Goal: Information Seeking & Learning: Compare options

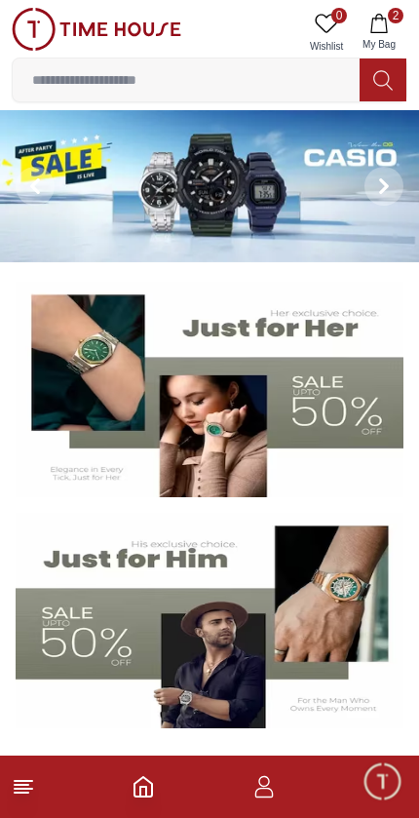
click at [132, 196] on img at bounding box center [209, 186] width 419 height 152
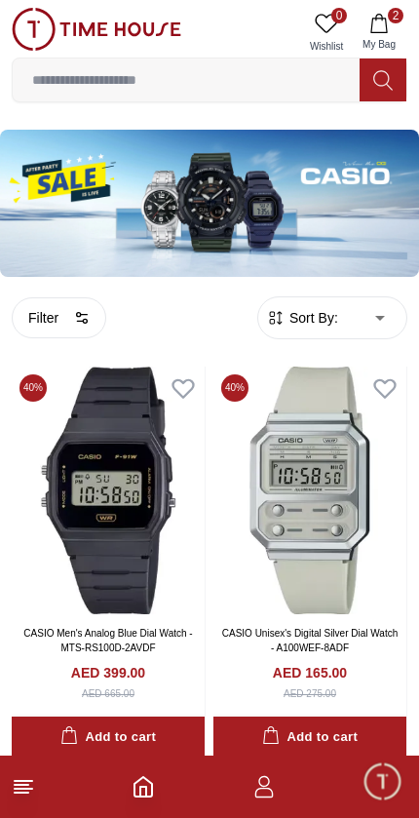
click at [77, 303] on button "Filter" at bounding box center [59, 317] width 95 height 41
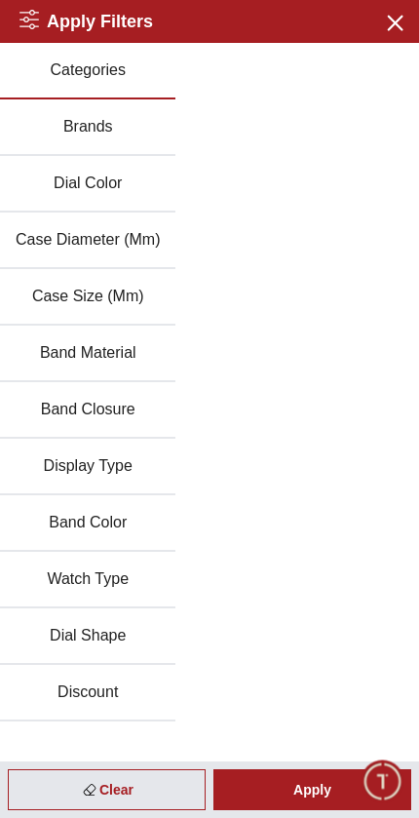
click at [111, 134] on button "Brands" at bounding box center [87, 127] width 175 height 57
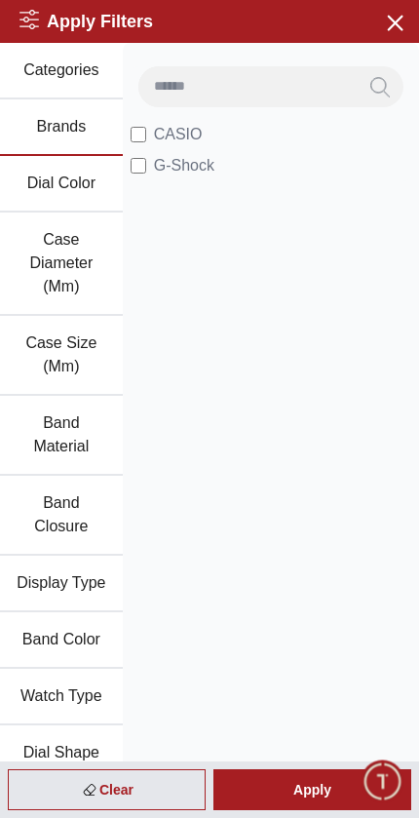
click at [406, 21] on icon "button" at bounding box center [394, 22] width 24 height 24
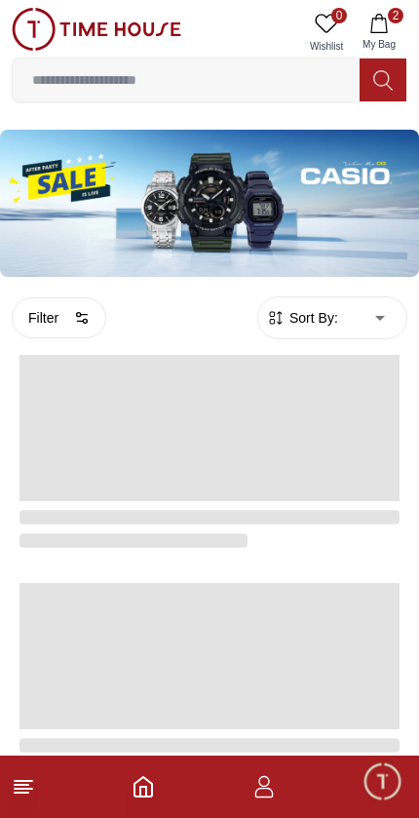
click at [216, 198] on img at bounding box center [209, 203] width 419 height 147
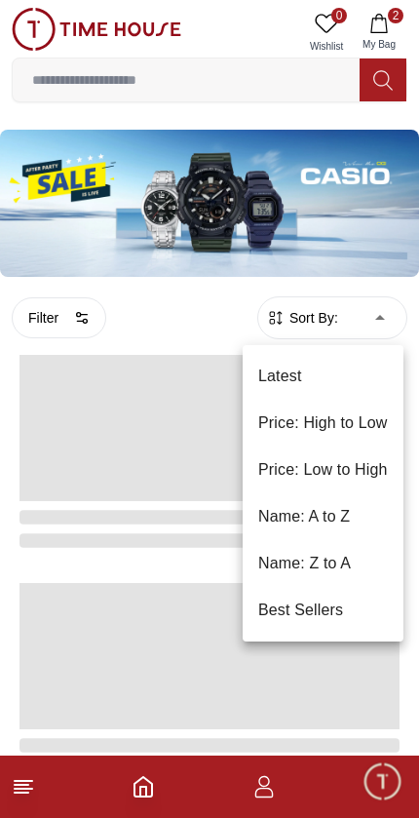
click at [347, 478] on li "Price: Low to High" at bounding box center [323, 470] width 161 height 47
type input "*"
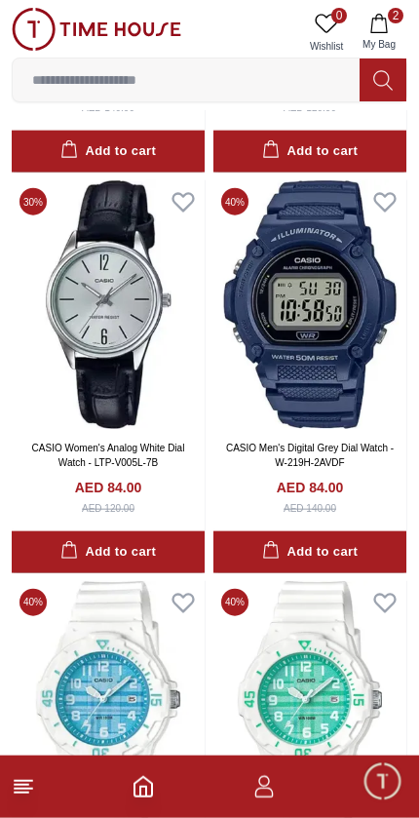
scroll to position [2190, 0]
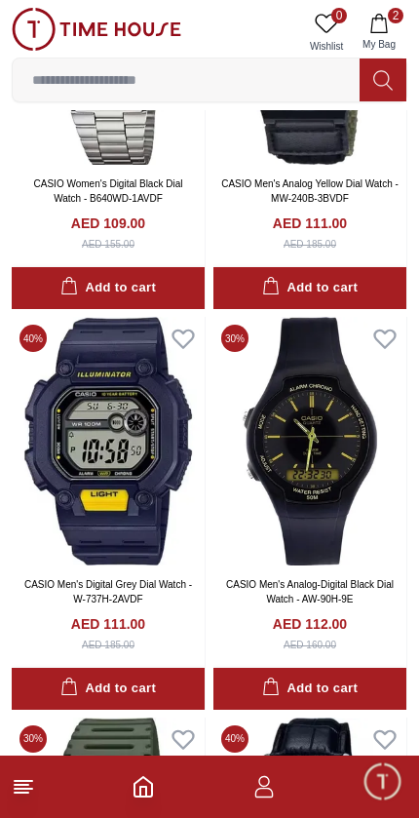
scroll to position [9260, 0]
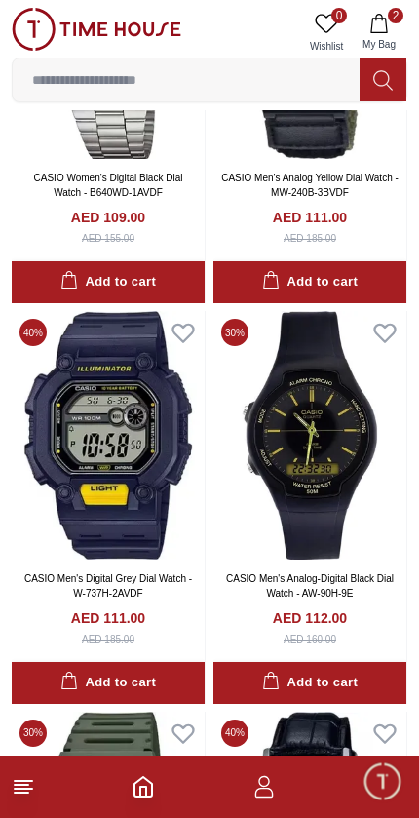
click at [157, 539] on img at bounding box center [108, 435] width 193 height 249
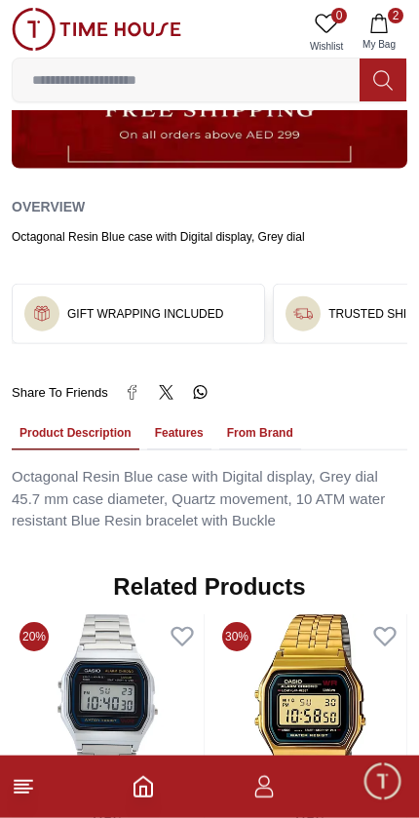
scroll to position [976, 0]
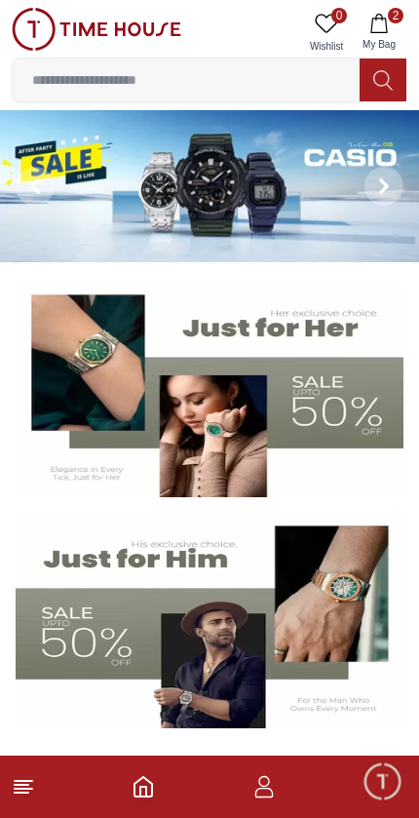
click at [221, 175] on img at bounding box center [209, 186] width 419 height 152
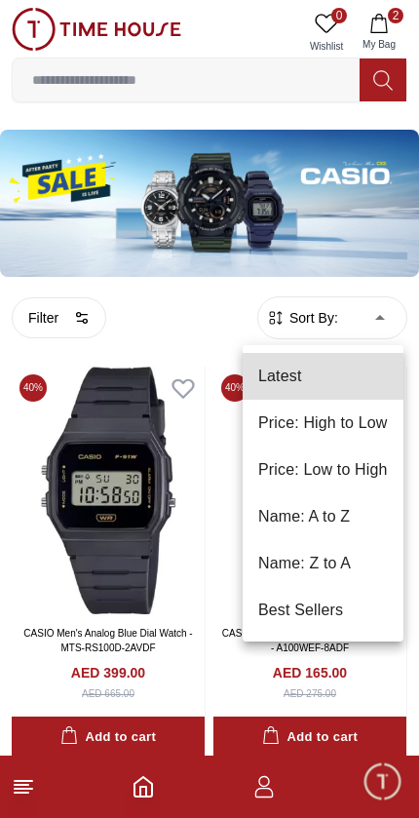
click at [399, 543] on li "Name: Z to A" at bounding box center [323, 563] width 161 height 47
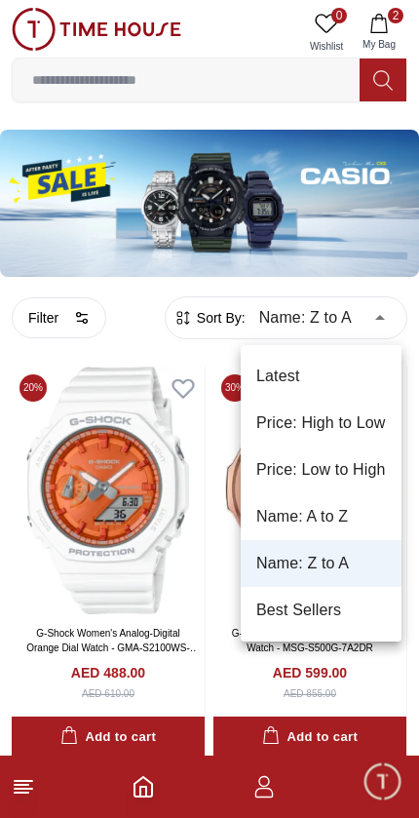
click at [328, 474] on li "Price: Low to High" at bounding box center [321, 470] width 161 height 47
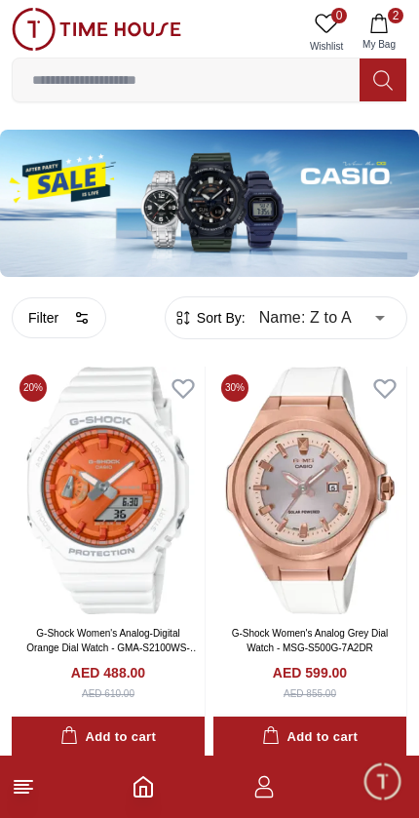
type input "*"
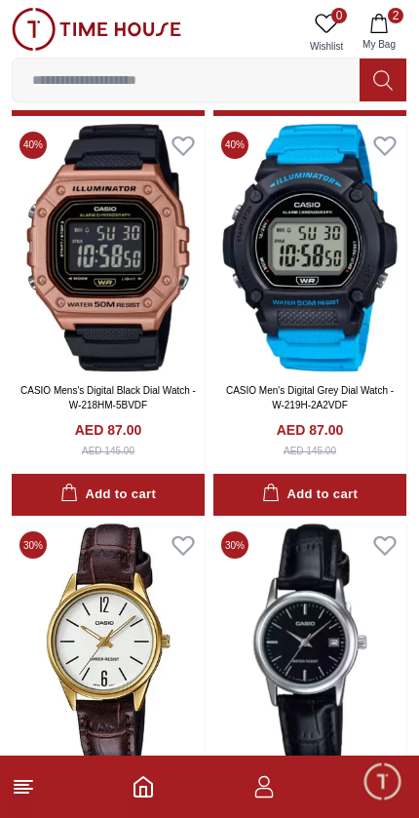
scroll to position [3446, 0]
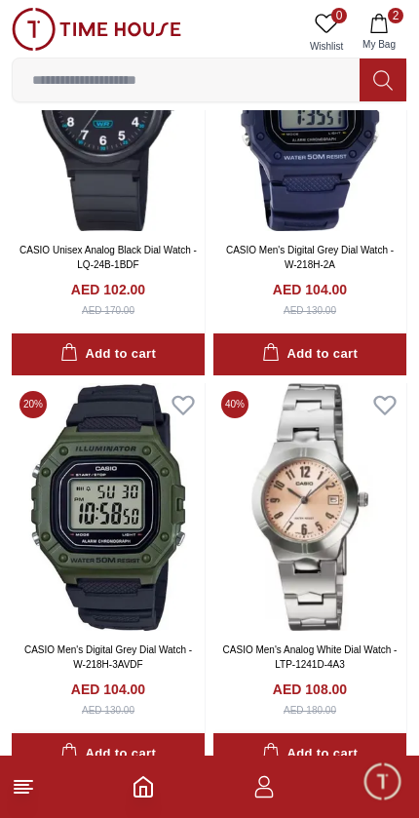
scroll to position [7186, 0]
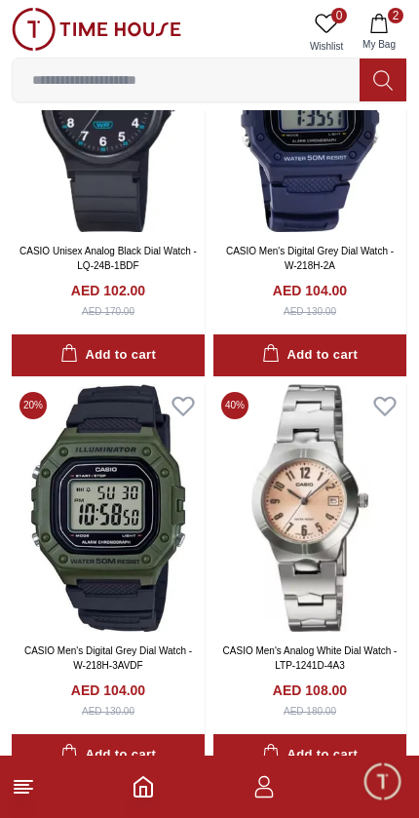
click at [140, 796] on polyline "Home" at bounding box center [143, 792] width 6 height 10
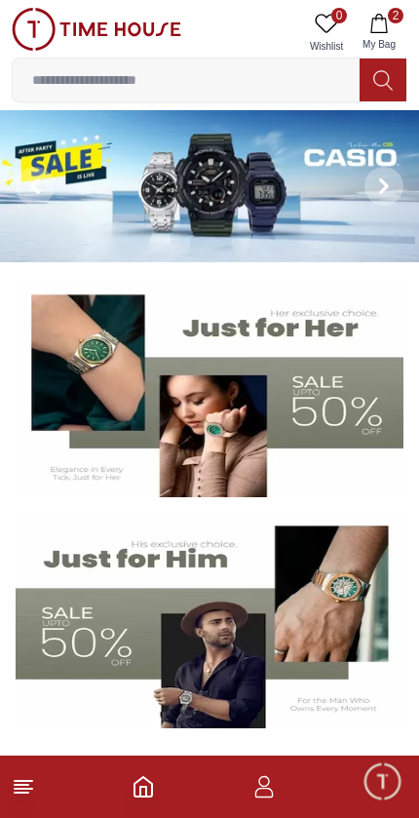
click at [261, 144] on img at bounding box center [209, 186] width 419 height 152
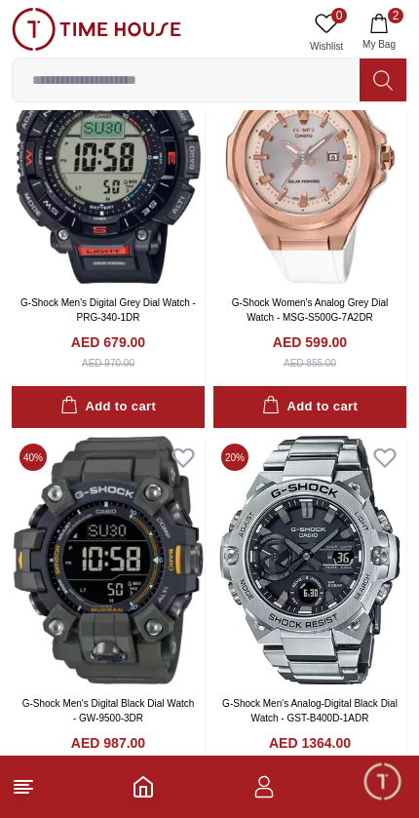
scroll to position [1930, 0]
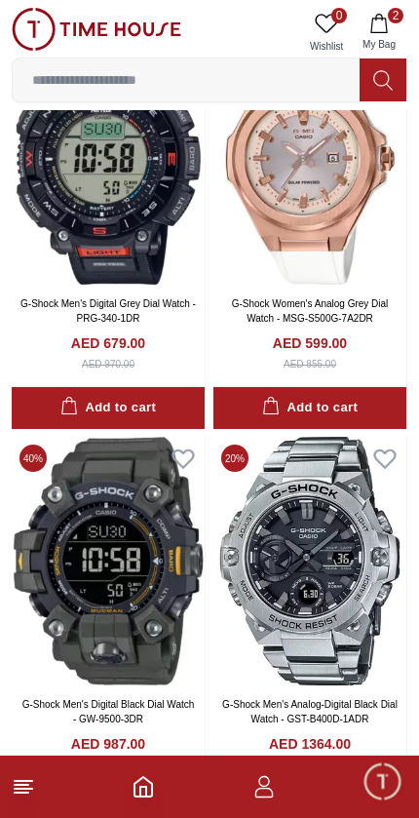
click at [25, 781] on line at bounding box center [24, 781] width 18 height 0
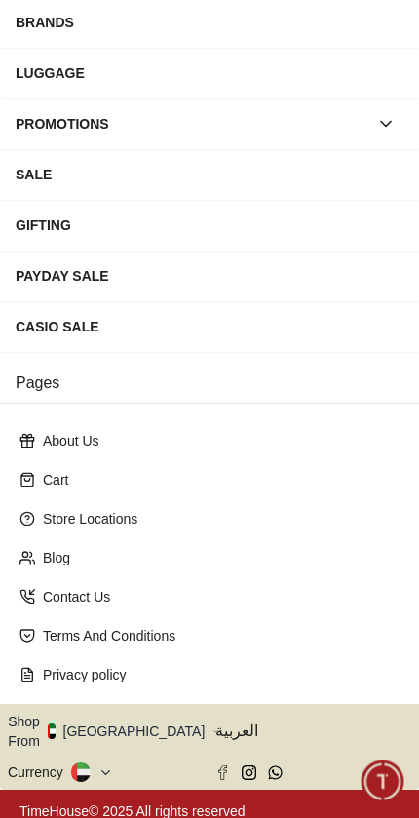
scroll to position [279, 0]
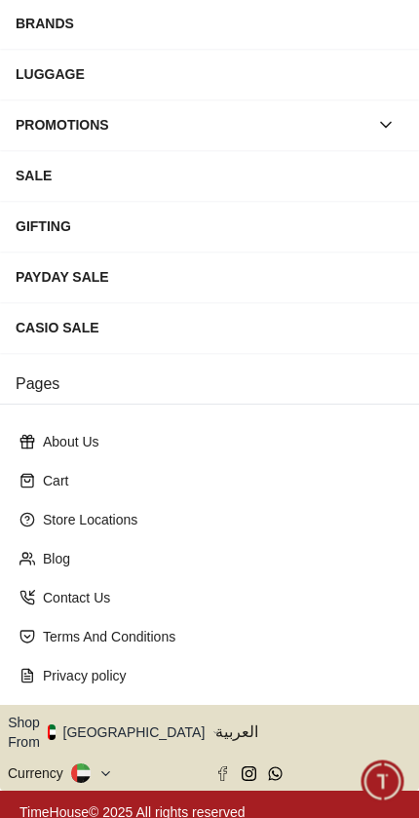
click at [213, 730] on icon "button" at bounding box center [216, 732] width 7 height 15
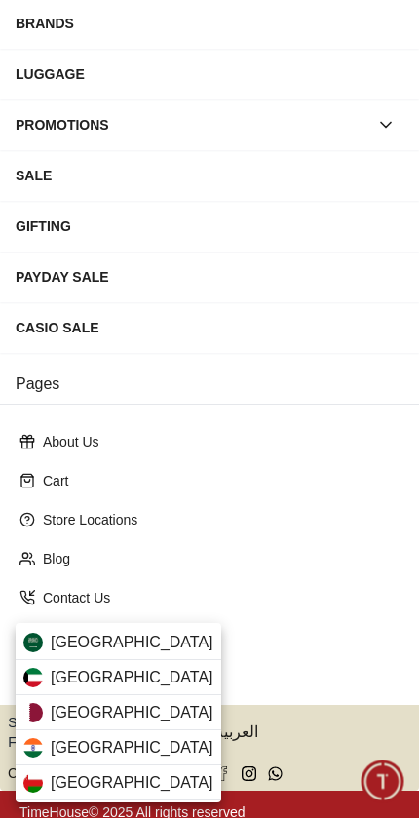
click at [107, 717] on div "[GEOGRAPHIC_DATA]" at bounding box center [119, 712] width 206 height 35
